Goal: Use online tool/utility: Utilize a website feature to perform a specific function

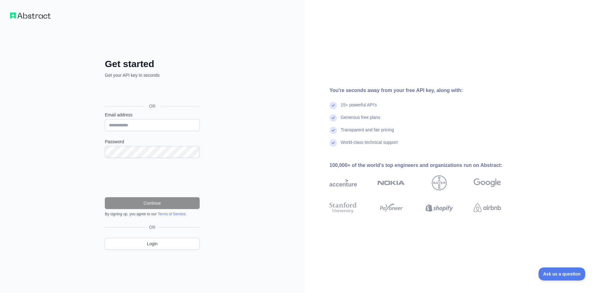
click at [169, 97] on div "Sign in with Google. Opens in new tab" at bounding box center [152, 92] width 94 height 14
click at [130, 90] on div "Sign in with Google. Opens in new tab" at bounding box center [152, 92] width 94 height 14
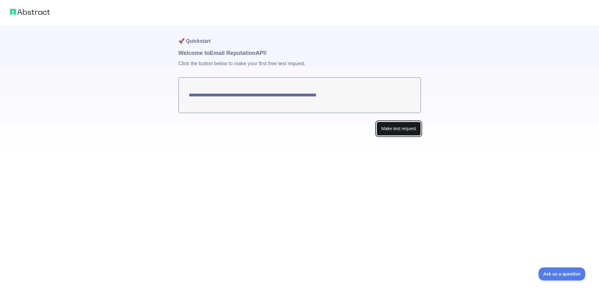
click at [404, 131] on button "Make test request" at bounding box center [399, 129] width 44 height 14
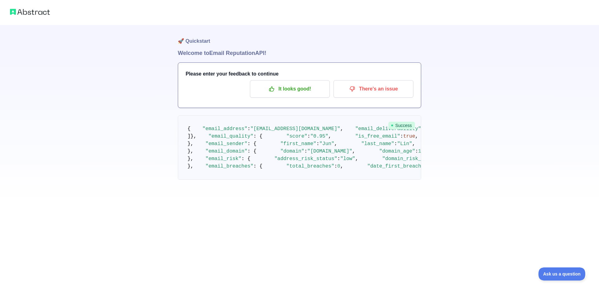
scroll to position [32, 0]
click at [36, 16] on div at bounding box center [299, 12] width 599 height 25
click at [38, 14] on img at bounding box center [30, 11] width 40 height 9
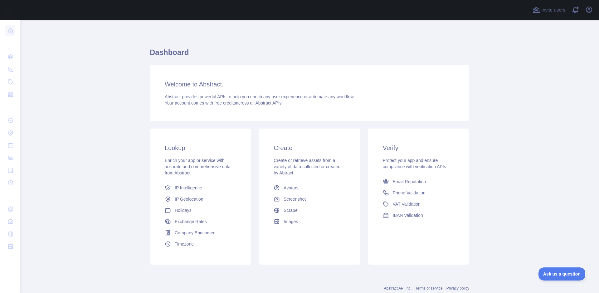
scroll to position [18, 0]
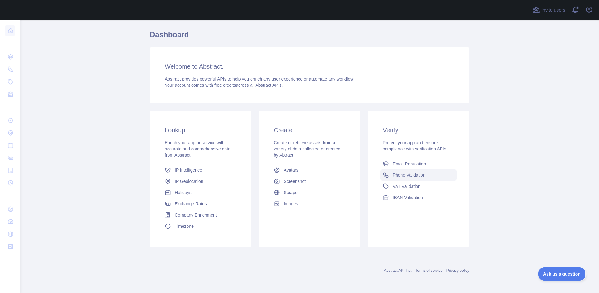
click at [416, 177] on span "Phone Validation" at bounding box center [409, 175] width 33 height 6
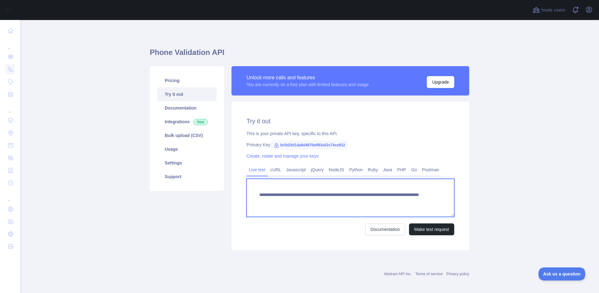
click at [311, 194] on textarea "**********" at bounding box center [351, 198] width 208 height 38
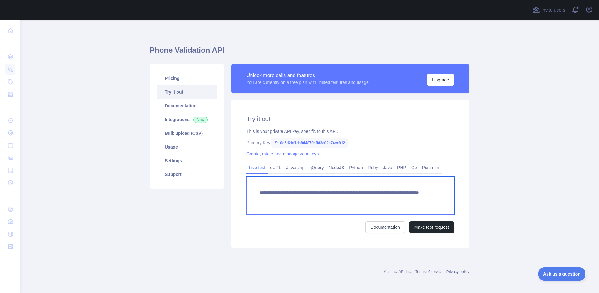
drag, startPoint x: 408, startPoint y: 199, endPoint x: 369, endPoint y: 199, distance: 38.7
click at [369, 199] on textarea "**********" at bounding box center [351, 196] width 208 height 38
paste textarea
type textarea "**********"
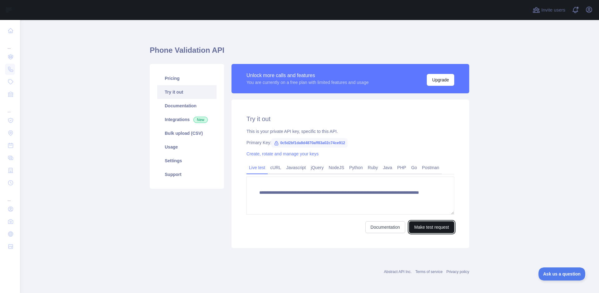
click at [419, 232] on button "Make test request" at bounding box center [431, 227] width 45 height 12
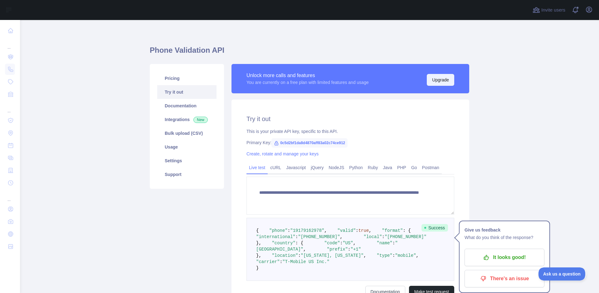
click at [435, 81] on button "Upgrade" at bounding box center [440, 80] width 27 height 12
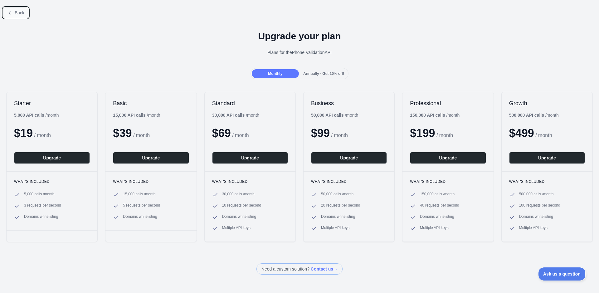
click at [10, 12] on icon at bounding box center [10, 12] width 2 height 3
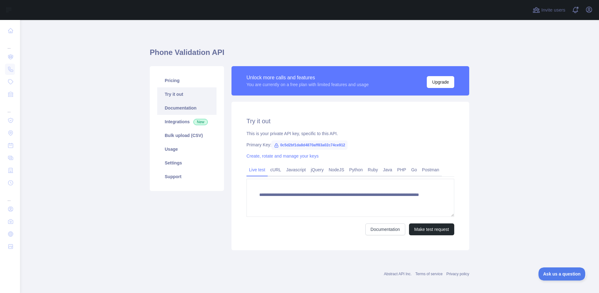
click at [189, 108] on link "Documentation" at bounding box center [186, 108] width 59 height 14
